Goal: Navigation & Orientation: Find specific page/section

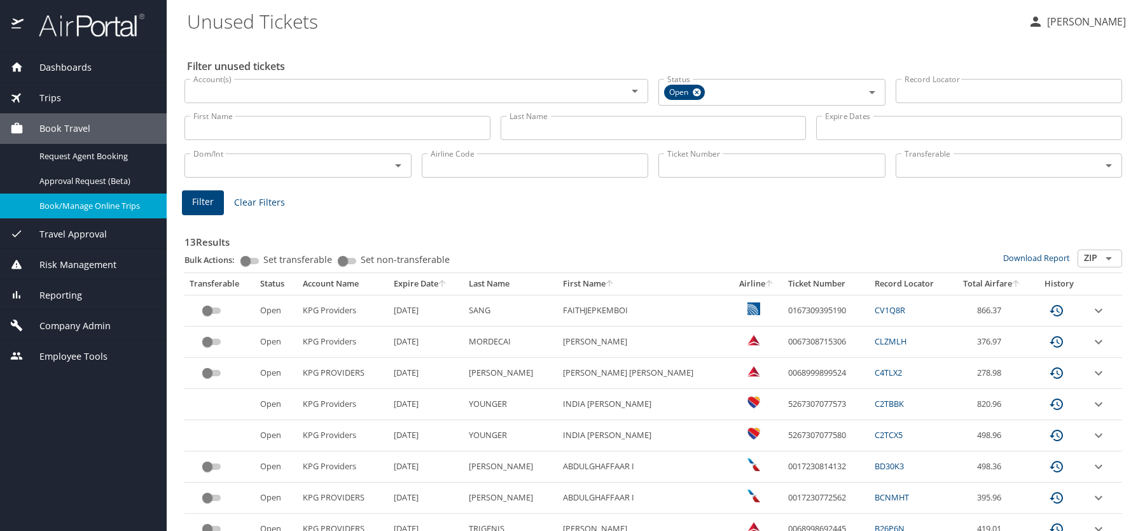
scroll to position [192, 0]
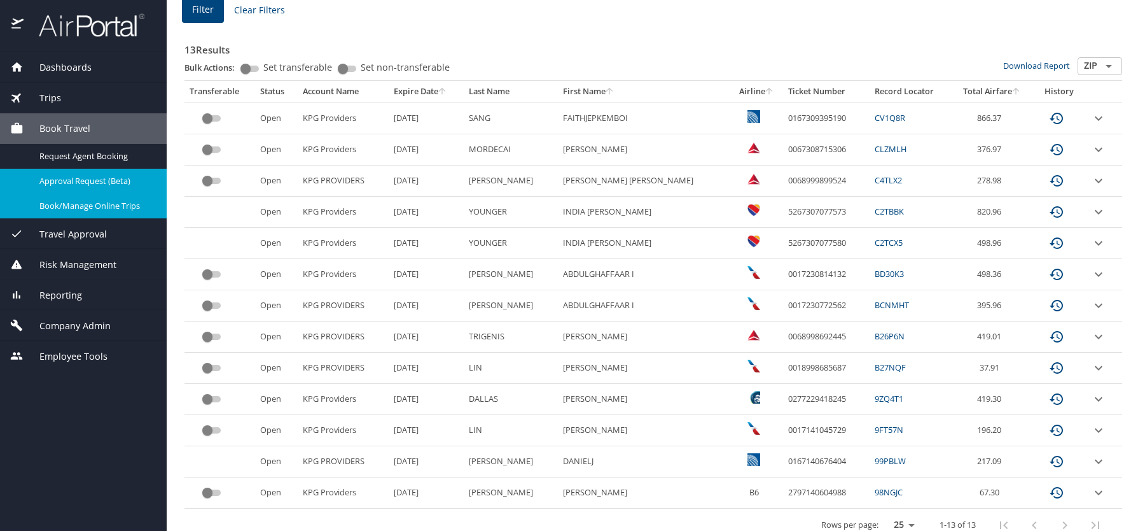
click at [117, 185] on span "Approval Request (Beta)" at bounding box center [95, 181] width 112 height 12
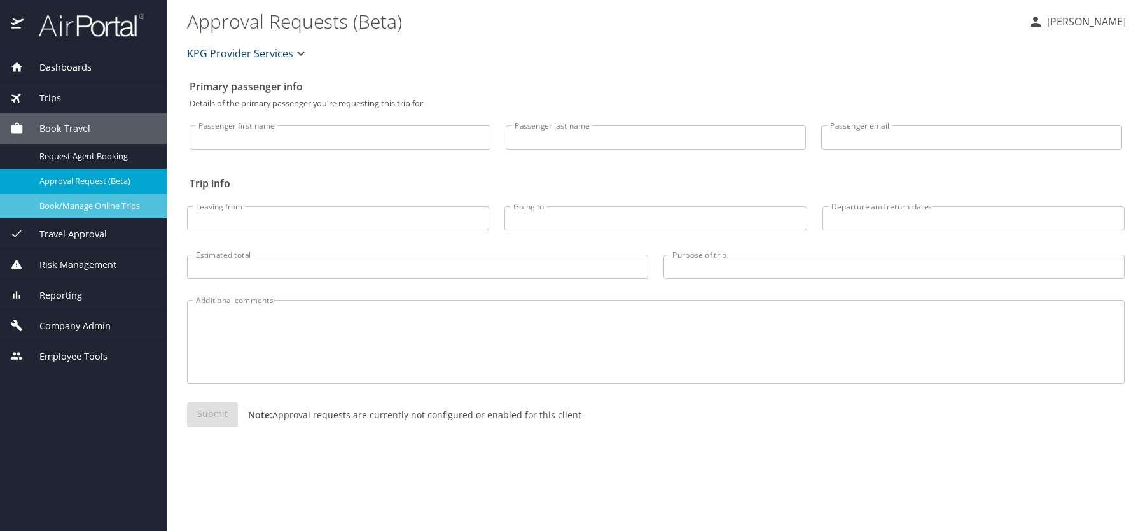
click at [115, 208] on span "Book/Manage Online Trips" at bounding box center [95, 206] width 112 height 12
click at [88, 290] on div "Reporting" at bounding box center [83, 295] width 146 height 14
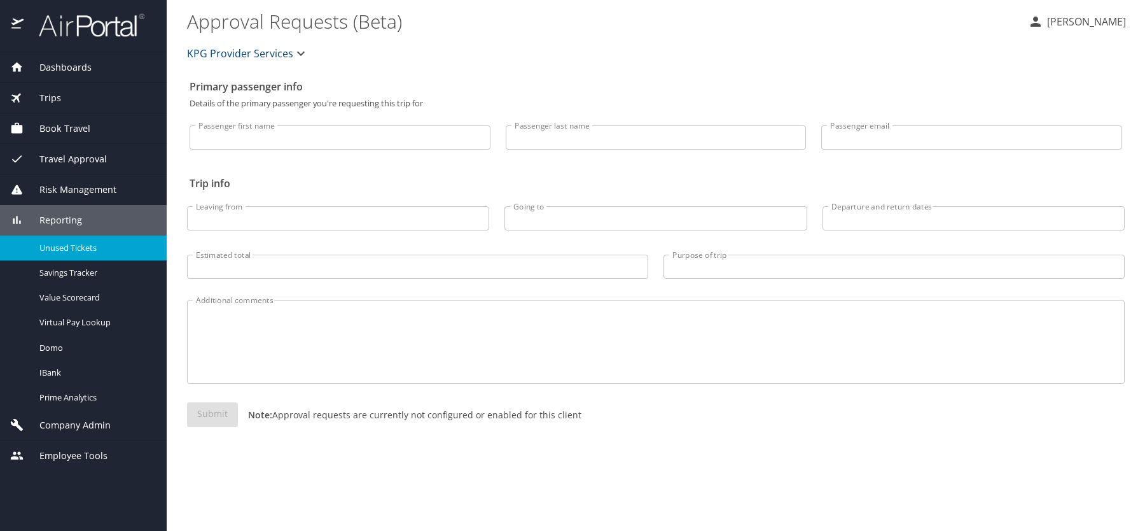
click at [94, 247] on span "Unused Tickets" at bounding box center [95, 248] width 112 height 12
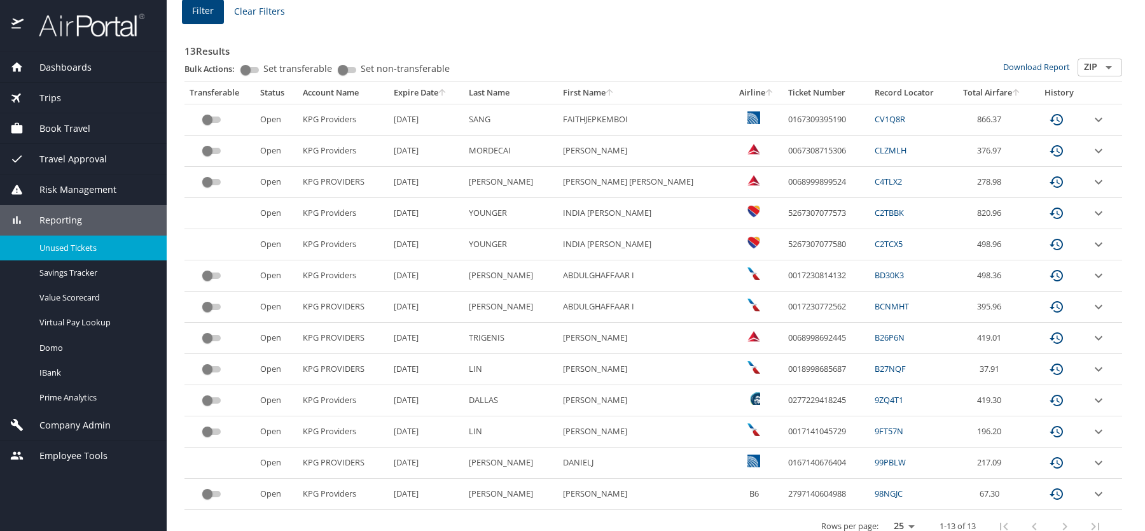
scroll to position [209, 0]
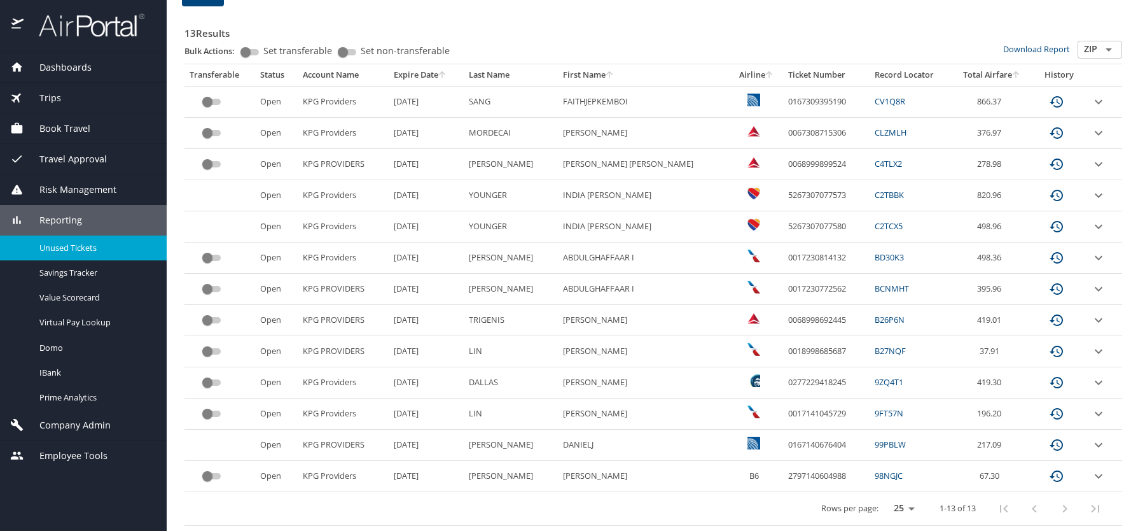
click at [120, 132] on div "Book Travel" at bounding box center [83, 129] width 146 height 14
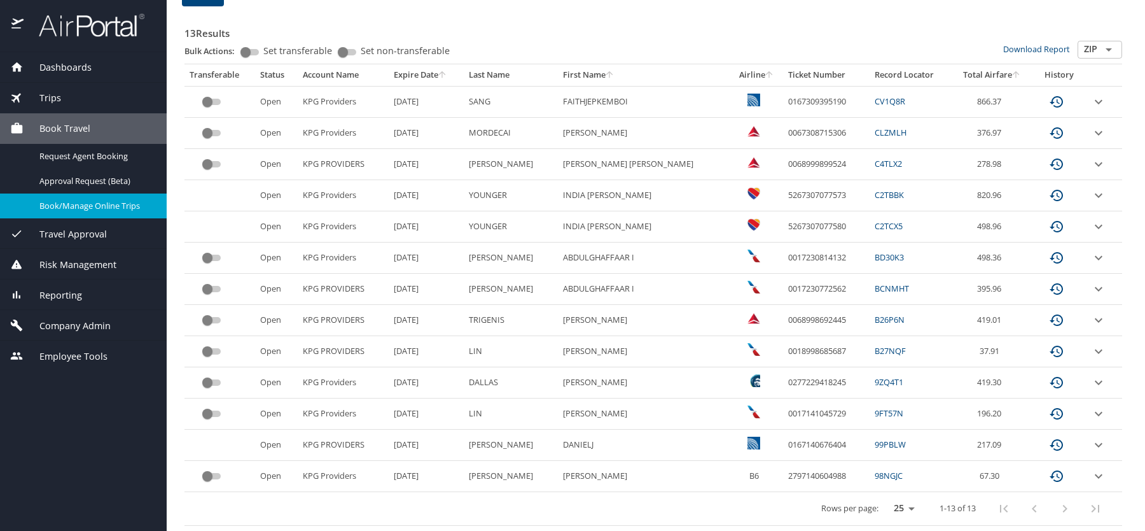
click at [104, 204] on span "Book/Manage Online Trips" at bounding box center [95, 206] width 112 height 12
